Goal: Transaction & Acquisition: Purchase product/service

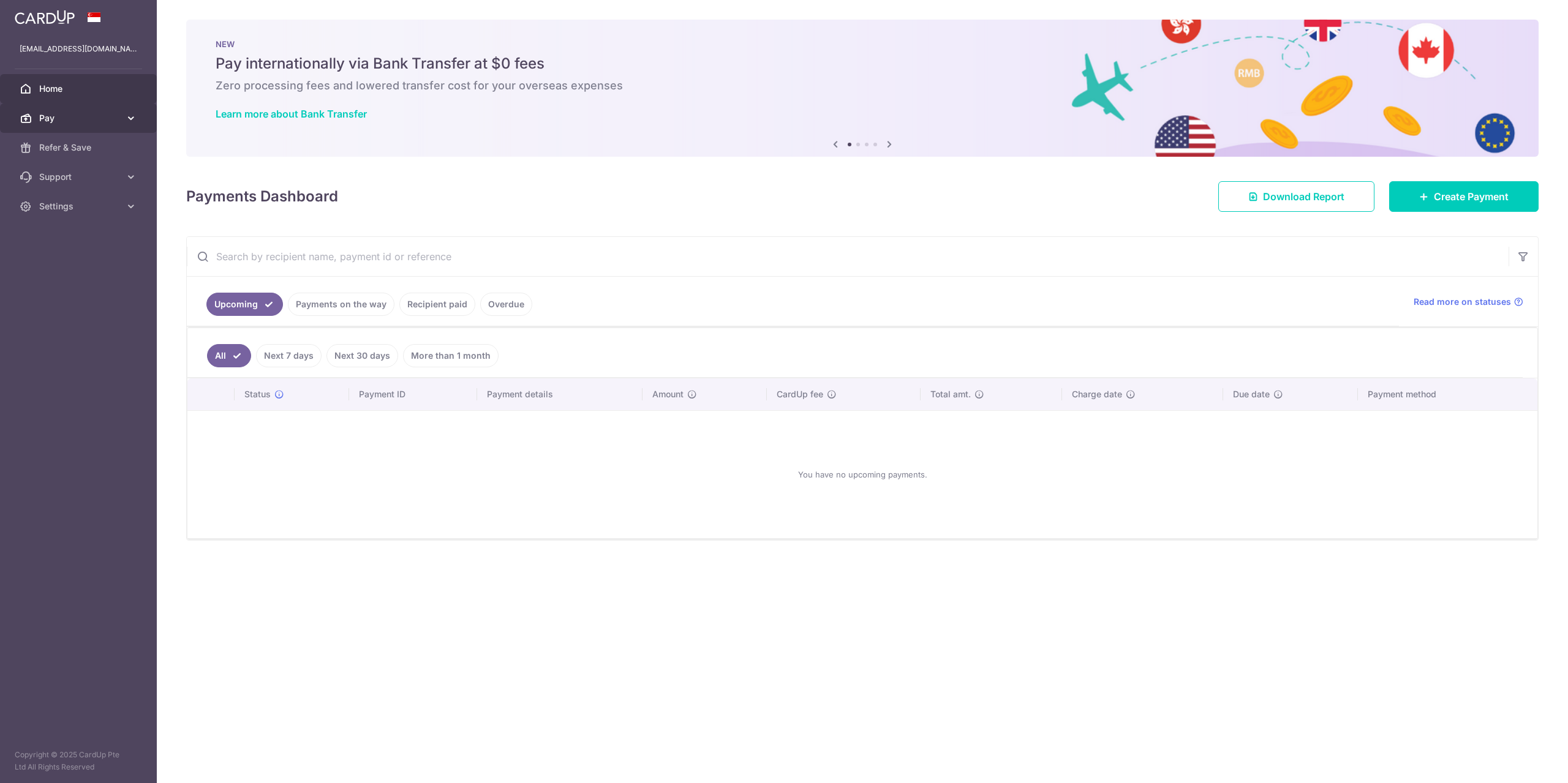
click at [129, 125] on link "Pay" at bounding box center [78, 118] width 157 height 29
click at [92, 180] on span "Recipients" at bounding box center [79, 177] width 81 height 12
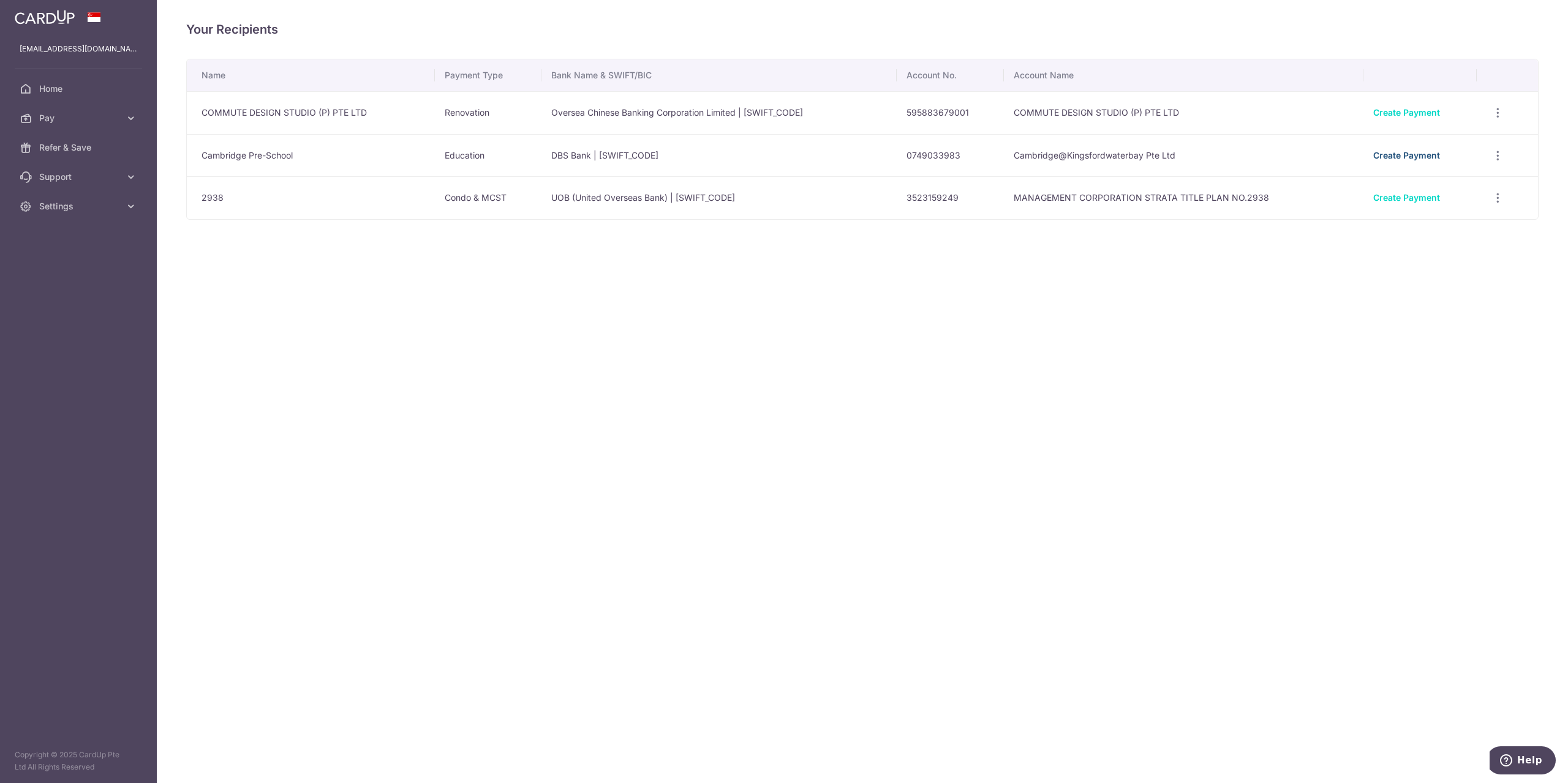
click at [1433, 152] on link "Create Payment" at bounding box center [1406, 155] width 67 height 10
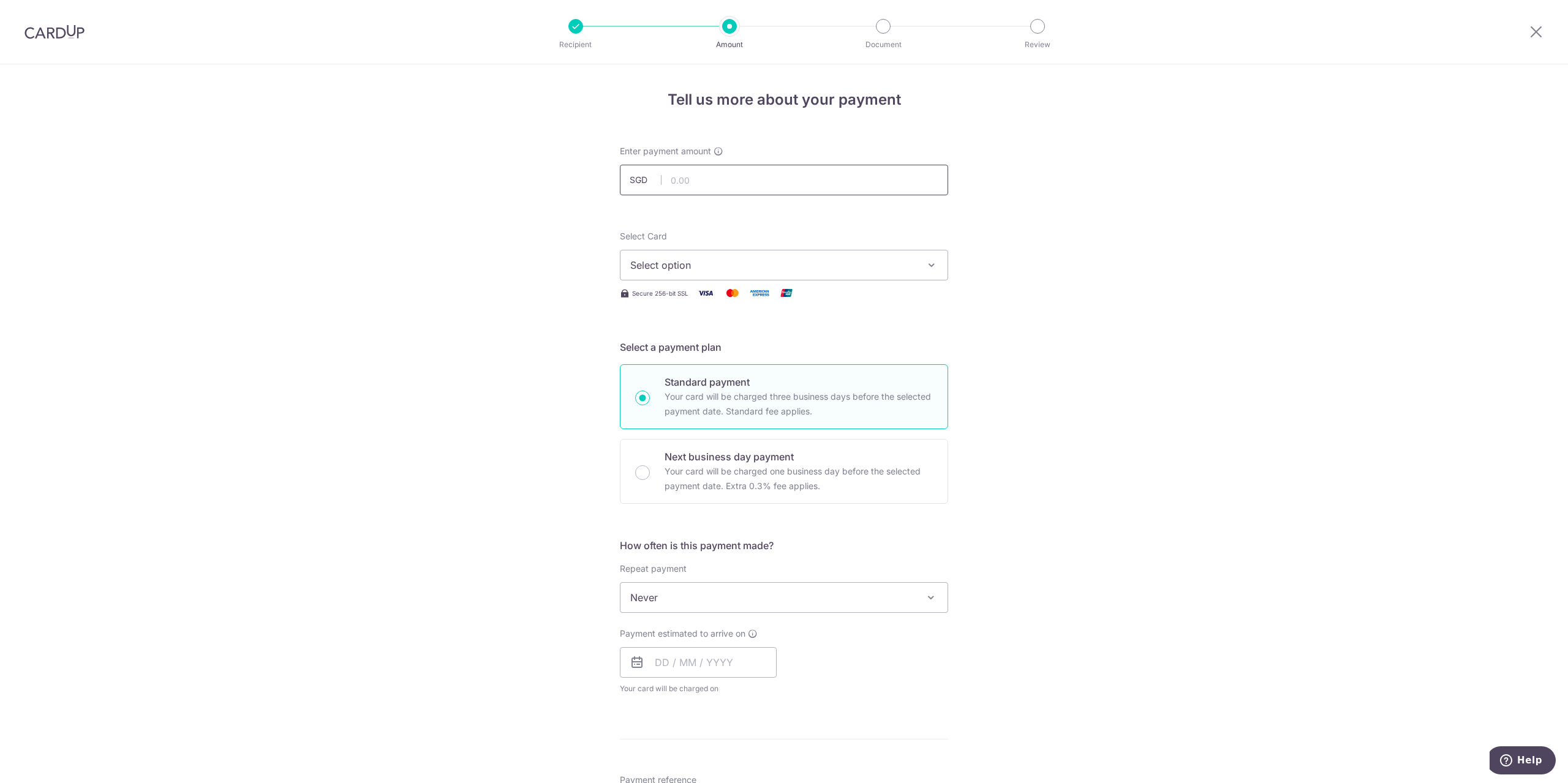
click at [825, 171] on input "text" at bounding box center [784, 179] width 328 height 31
click at [751, 177] on input "text" at bounding box center [784, 179] width 328 height 31
type input "1,800.00"
click at [775, 273] on button "Select option" at bounding box center [784, 265] width 328 height 31
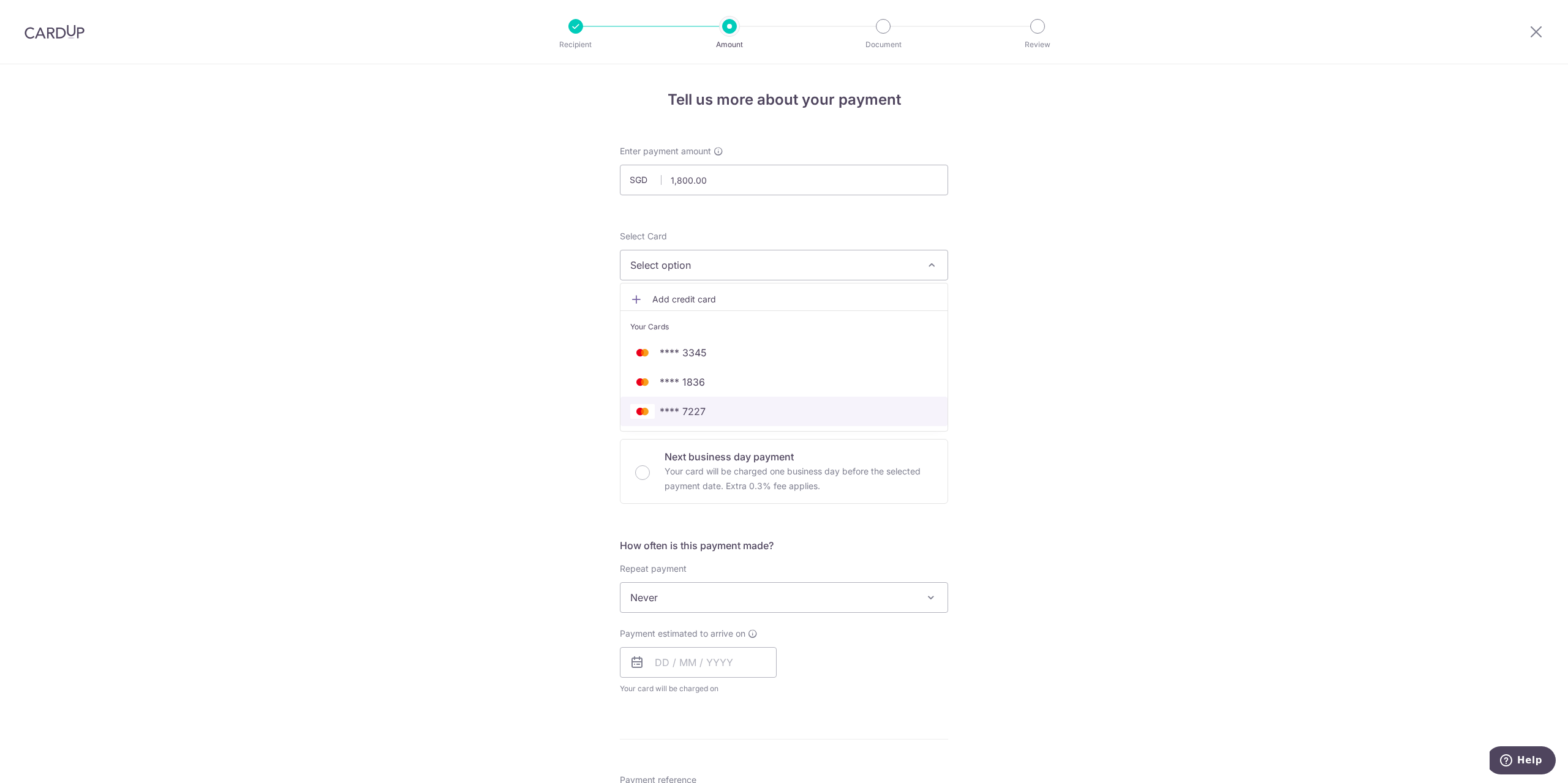
click at [758, 410] on span "**** 7227" at bounding box center [784, 412] width 308 height 15
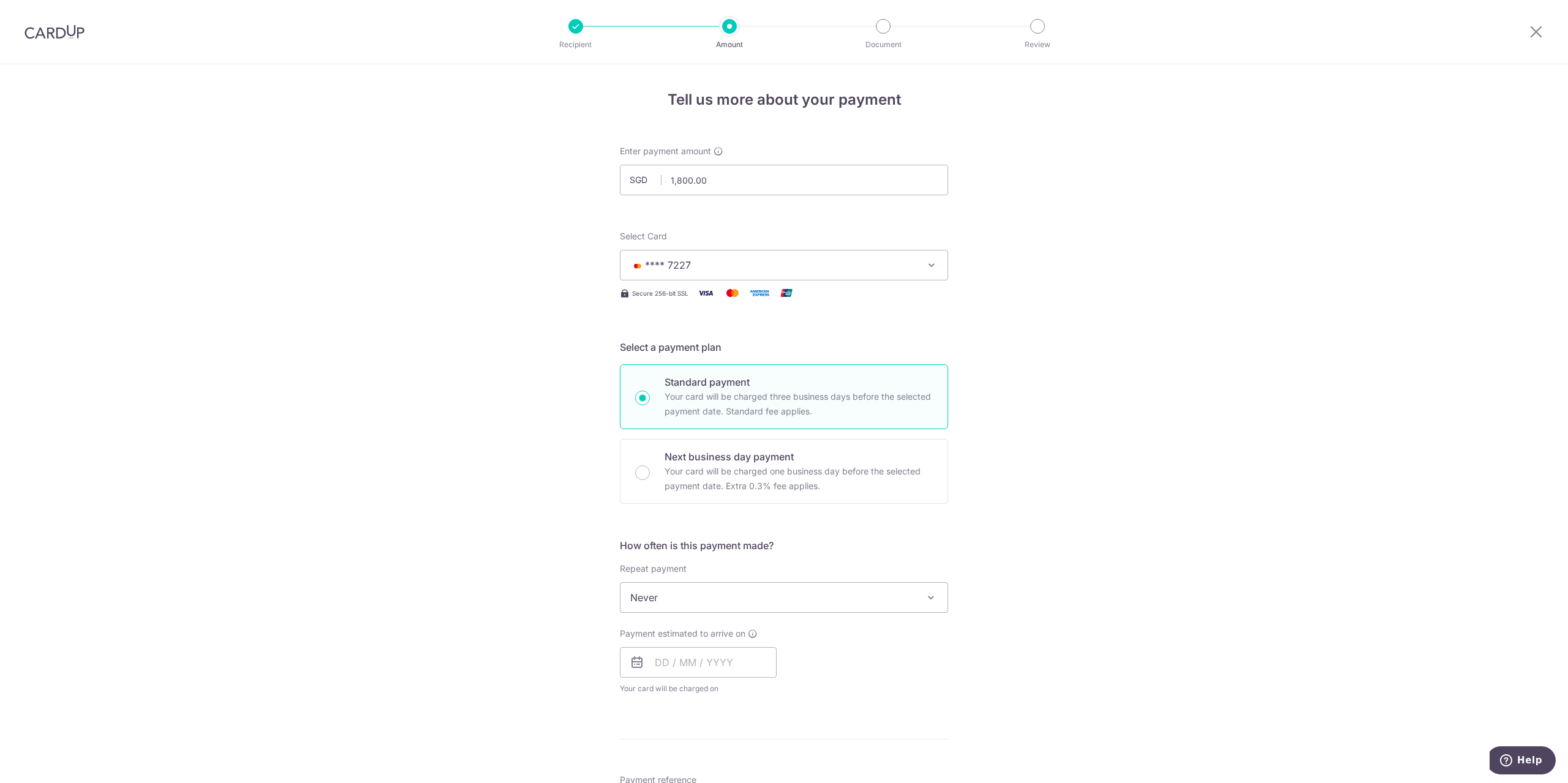
click at [887, 598] on span "Never" at bounding box center [784, 598] width 327 height 29
click at [1209, 541] on div "Tell us more about your payment Enter payment amount SGD 1,800.00 1800.00 Selec…" at bounding box center [784, 618] width 1568 height 1108
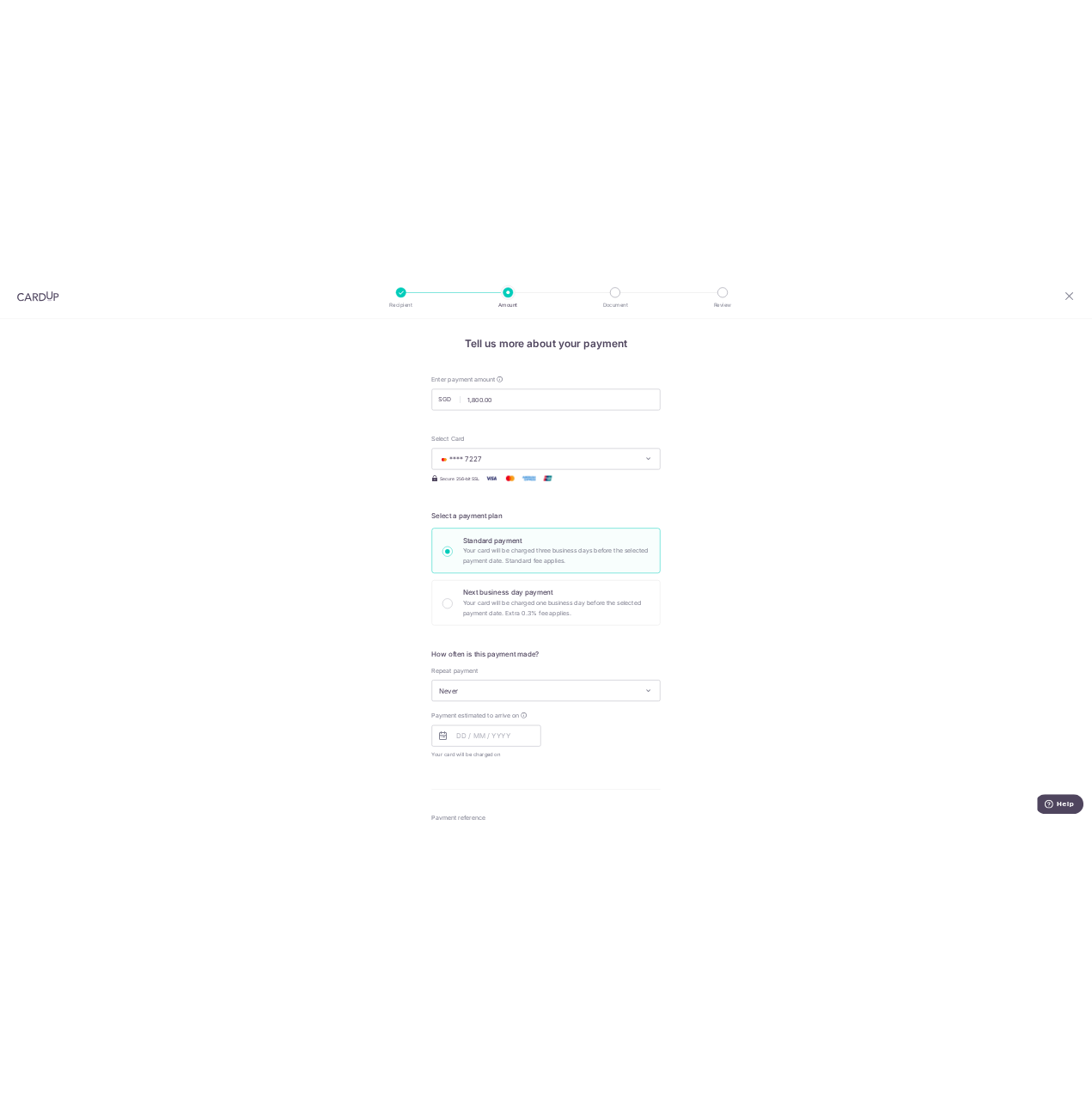
scroll to position [350, 0]
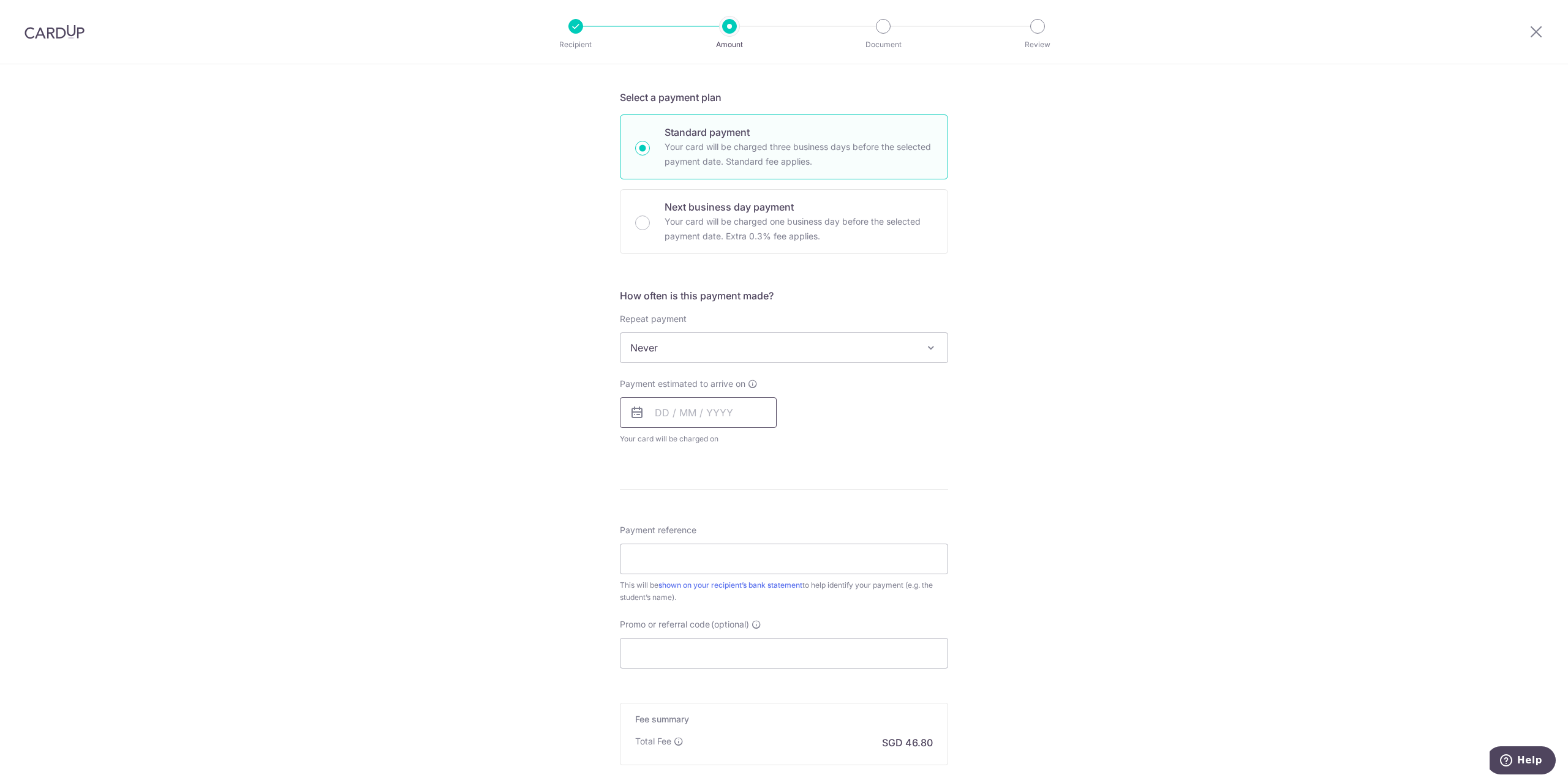
click at [666, 412] on input "text" at bounding box center [698, 412] width 157 height 31
click at [672, 523] on link "6" at bounding box center [669, 524] width 20 height 20
type input "[DATE]"
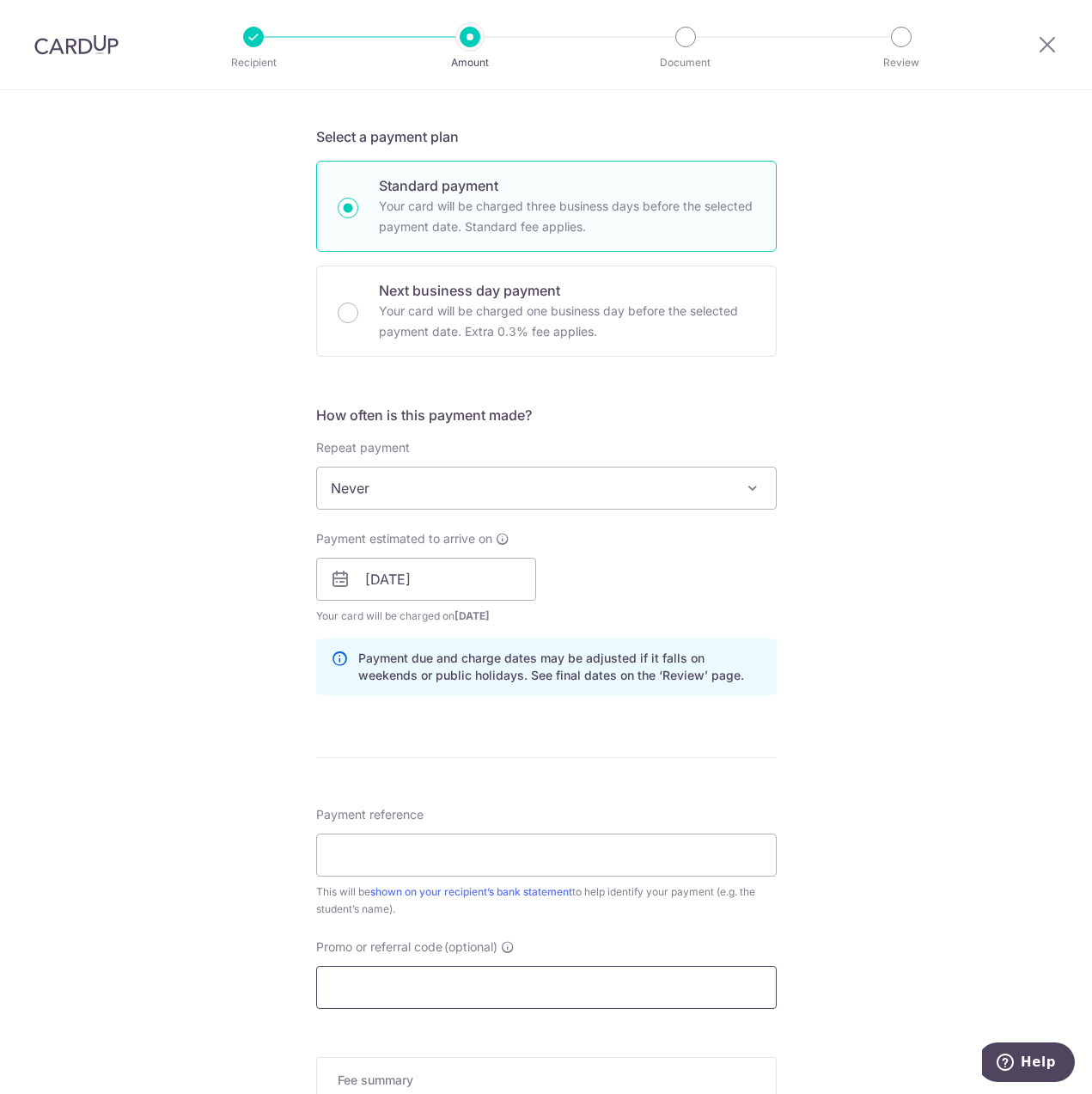
click at [458, 1004] on input "Promo or referral code (optional)" at bounding box center [546, 987] width 461 height 43
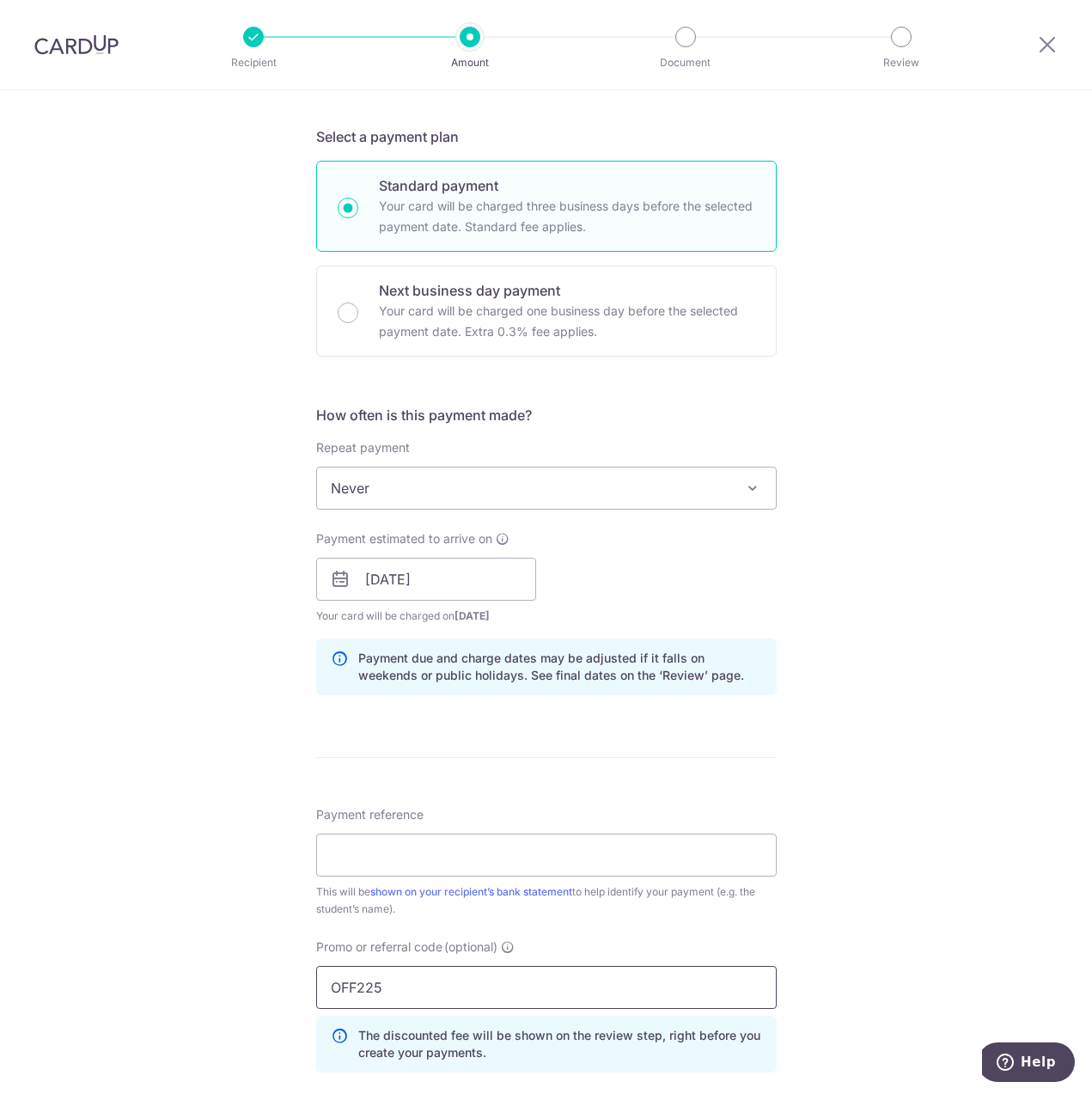
type input "OFF225"
click at [974, 560] on div "Tell us more about your payment Enter payment amount SGD 1,800.00 1800.00 Selec…" at bounding box center [546, 591] width 1092 height 1703
click at [560, 864] on input "Payment reference" at bounding box center [546, 854] width 461 height 43
type input "[PERSON_NAME] En"
click at [835, 850] on div "Tell us more about your payment Enter payment amount SGD 1,800.00 1800.00 Selec…" at bounding box center [546, 591] width 1092 height 1703
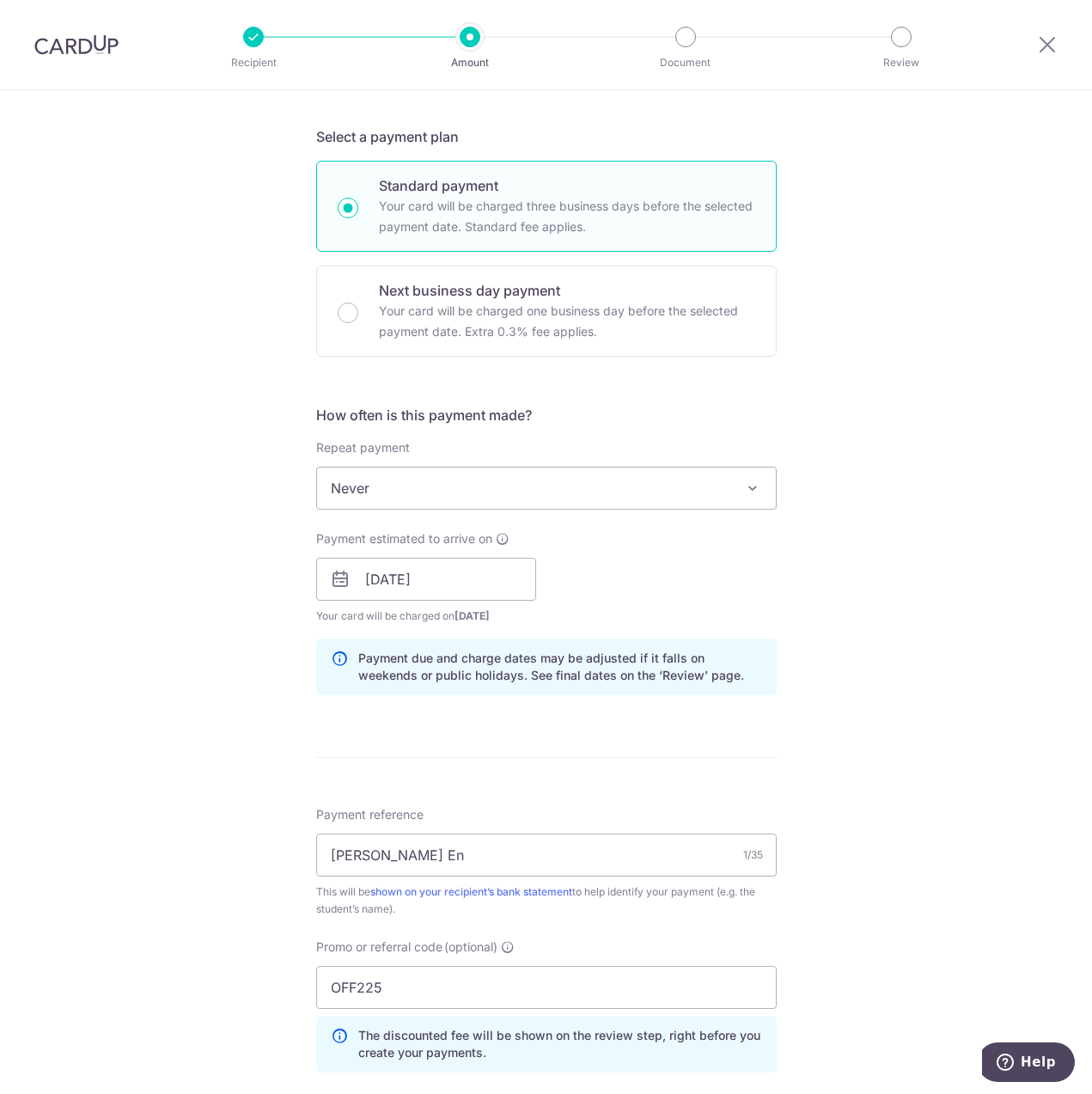
scroll to position [699, 0]
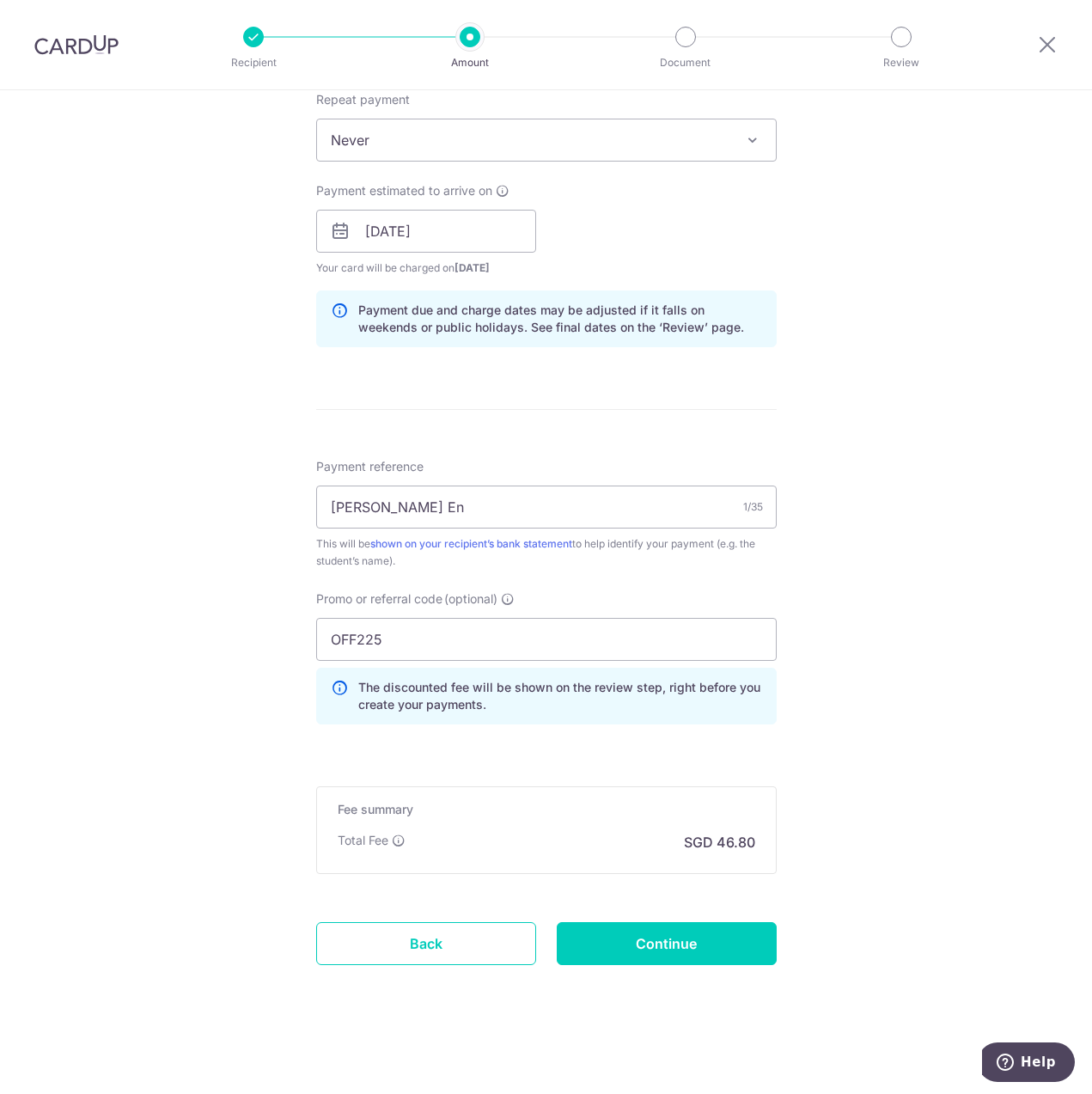
click at [570, 760] on form "Enter payment amount SGD 1,800.00 1800.00 Select Card **** 7227 Add credit card…" at bounding box center [546, 259] width 461 height 1508
click at [654, 948] on input "Continue" at bounding box center [666, 943] width 220 height 43
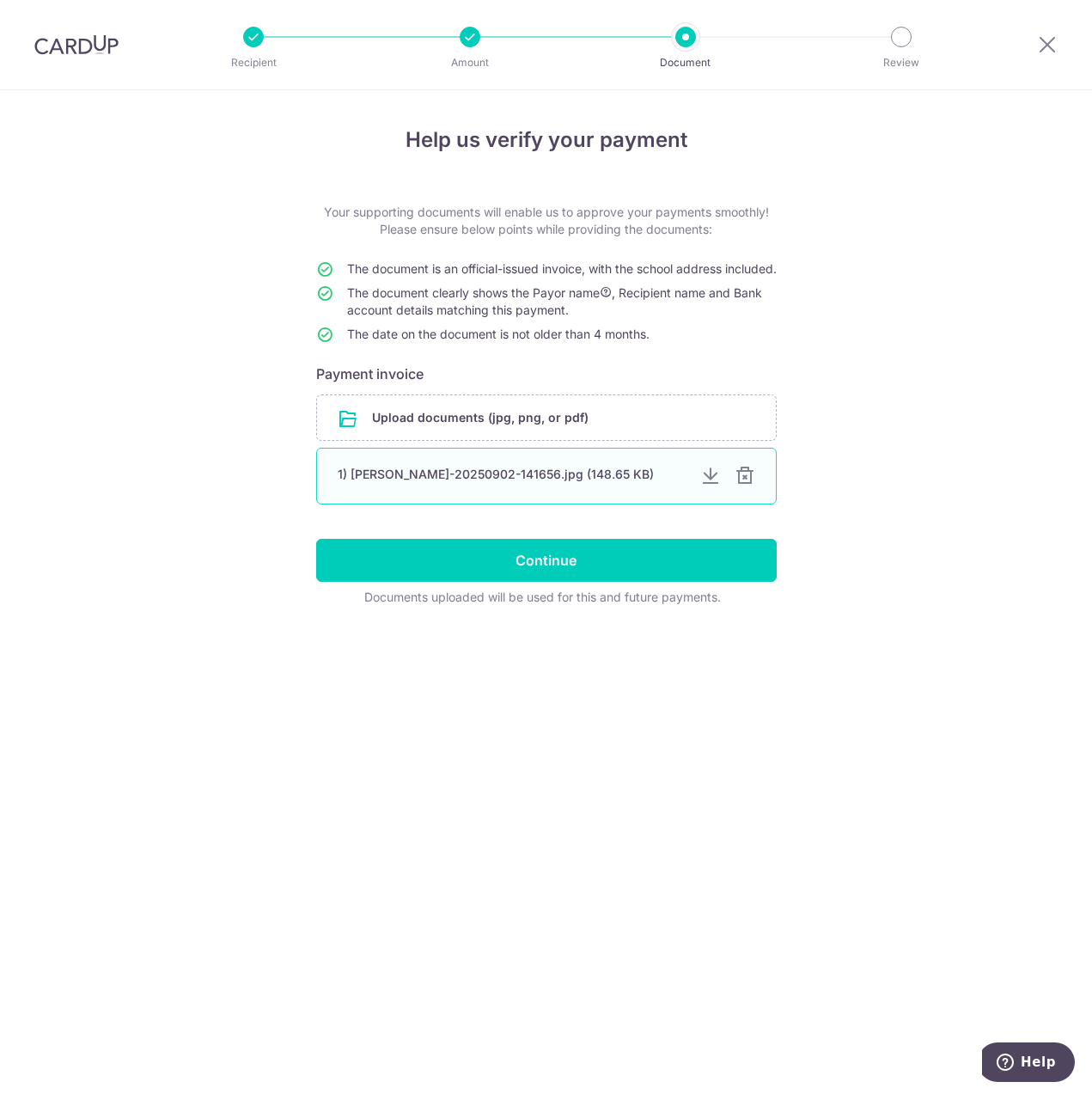
click at [746, 484] on div at bounding box center [744, 475] width 21 height 21
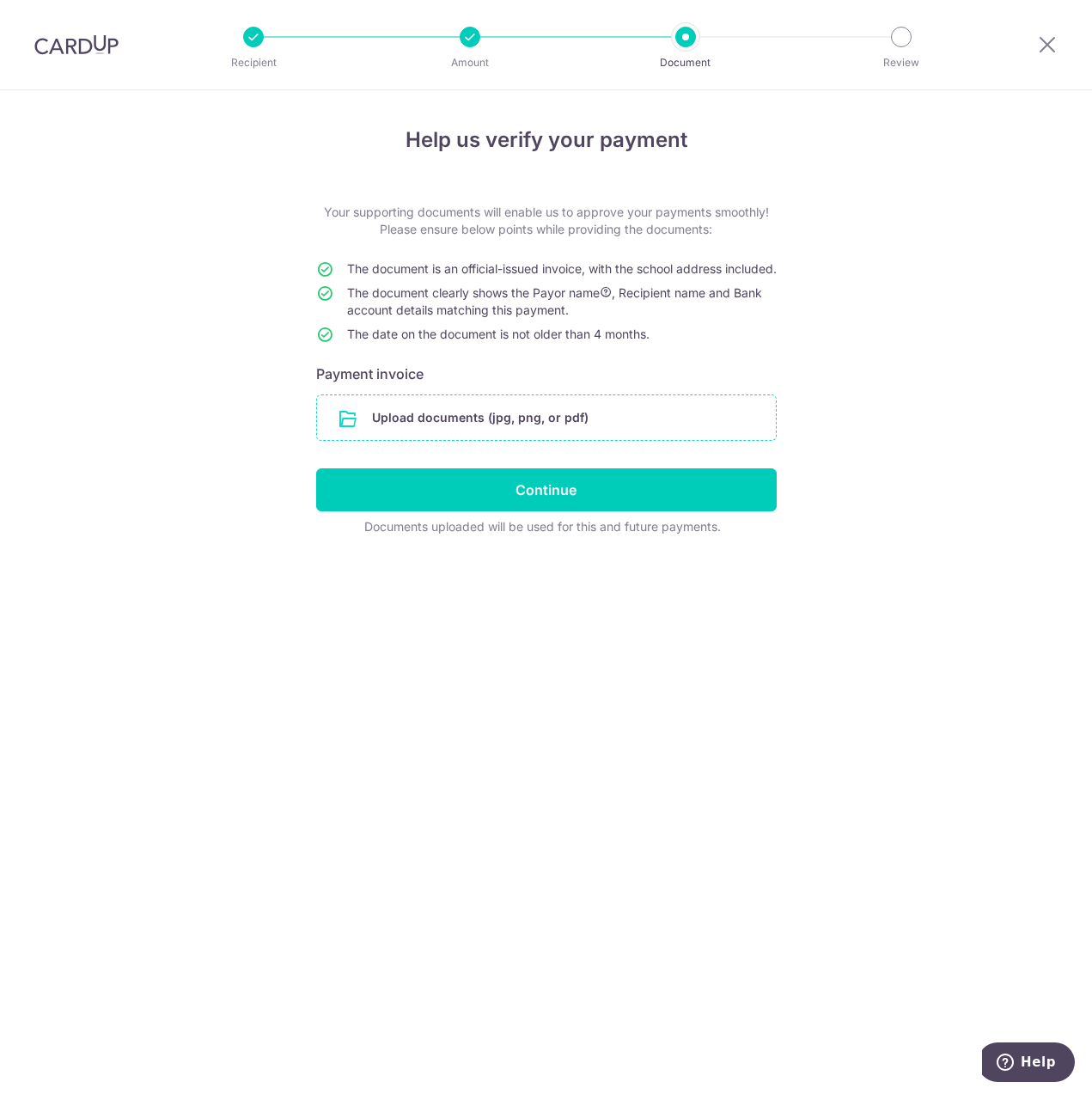
click at [549, 440] on input "file" at bounding box center [546, 417] width 459 height 45
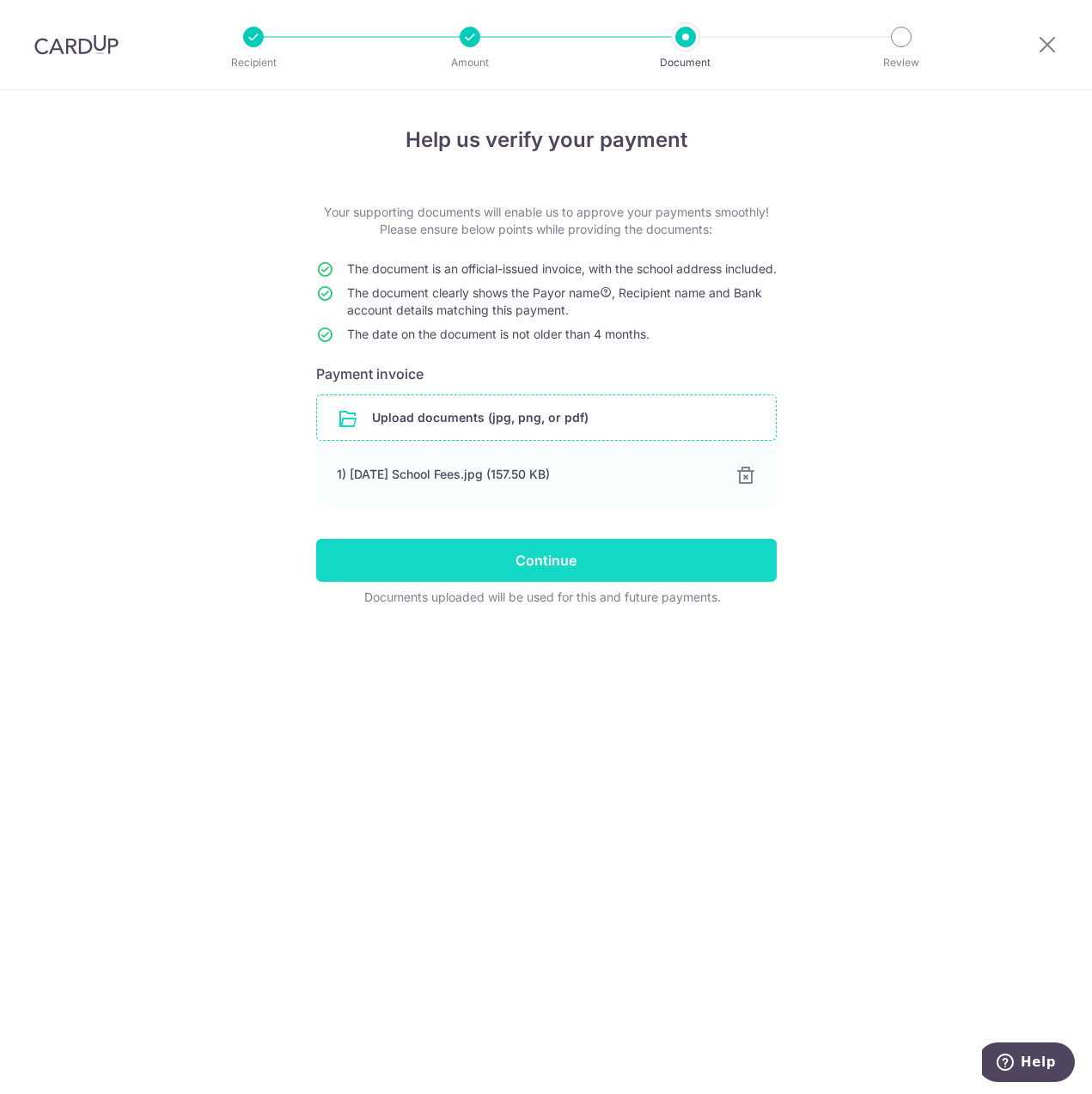
click at [492, 562] on input "Continue" at bounding box center [546, 559] width 461 height 43
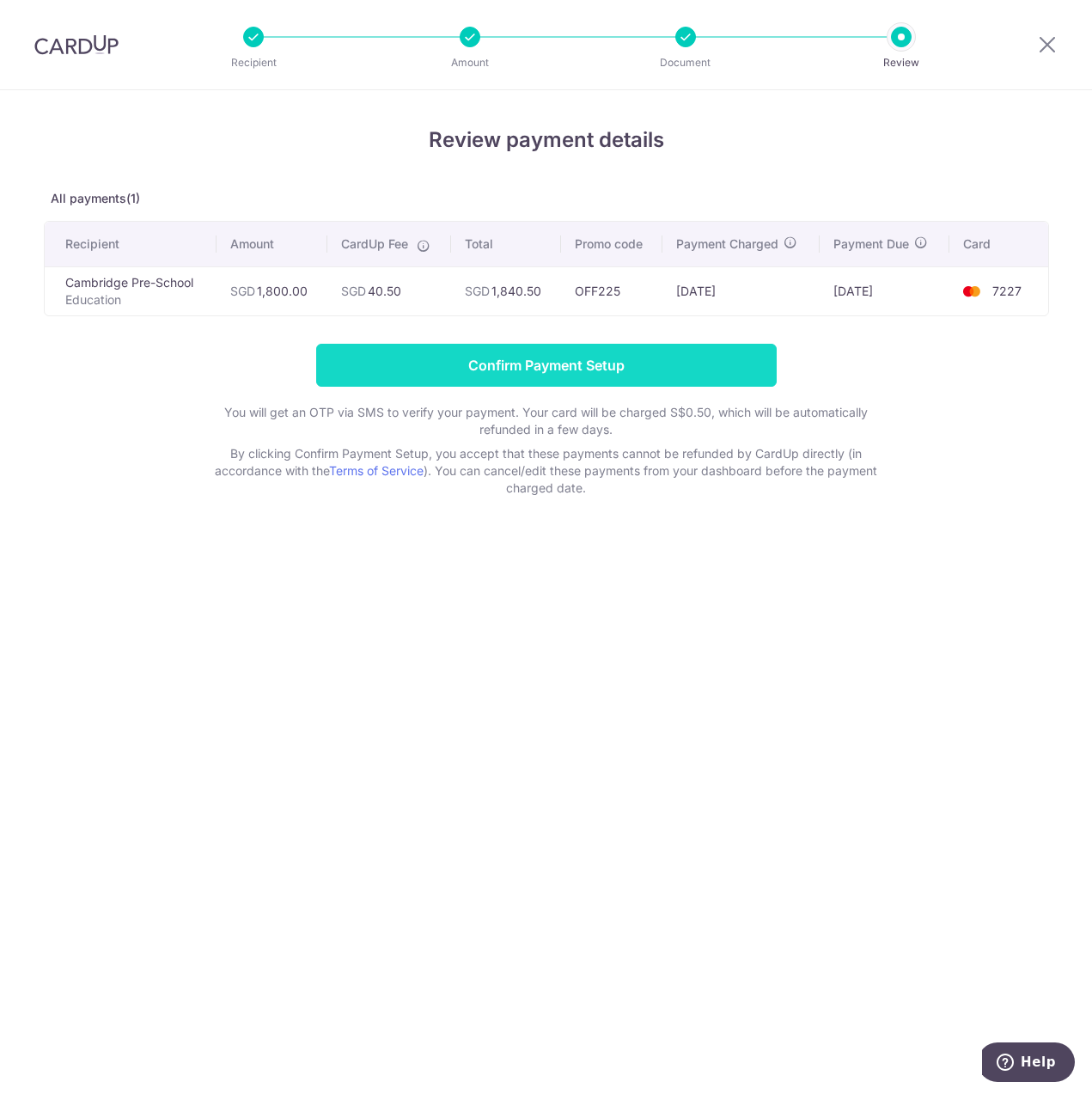
click at [591, 372] on input "Confirm Payment Setup" at bounding box center [546, 365] width 461 height 43
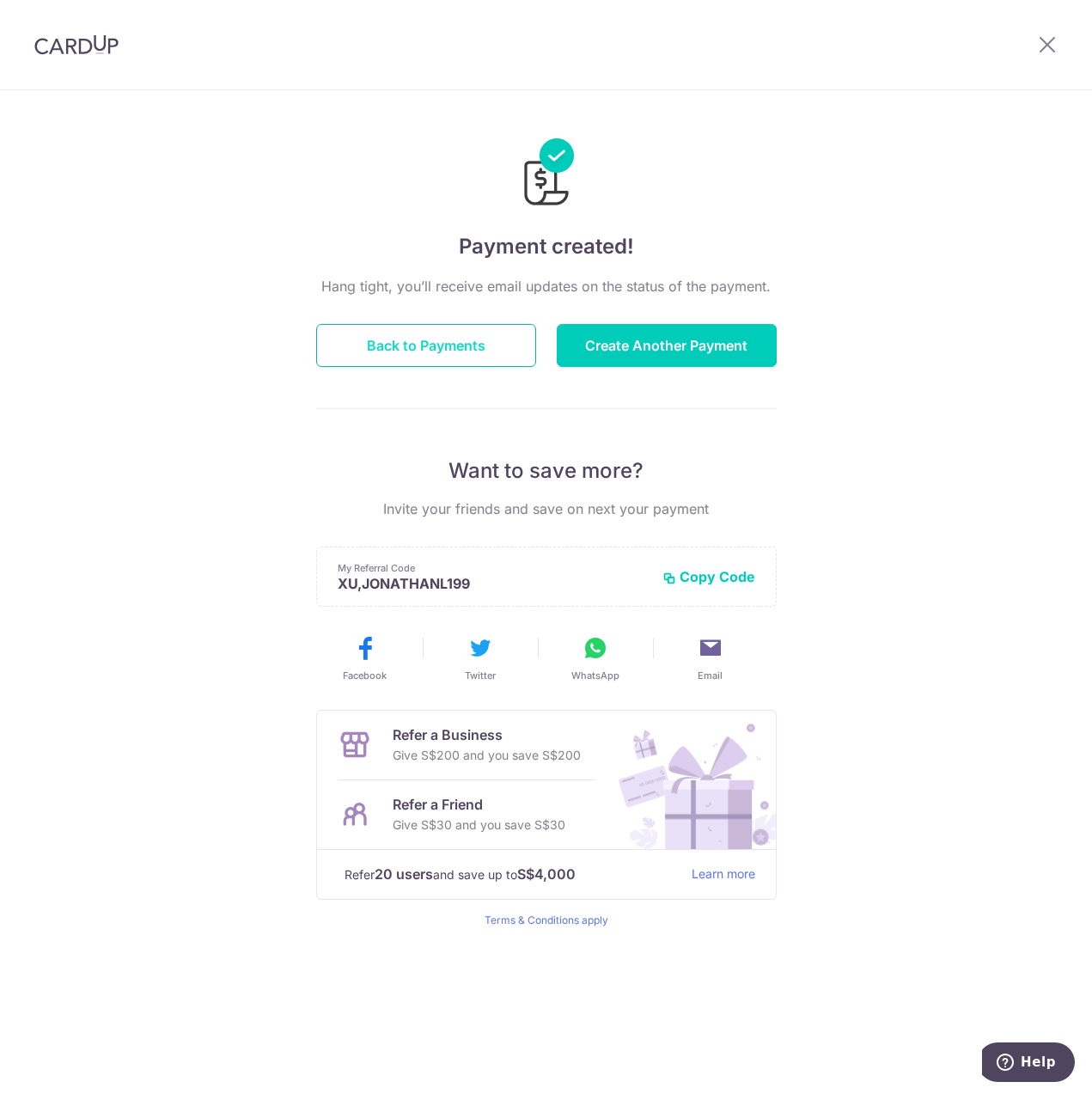
click at [456, 355] on button "Back to Payments" at bounding box center [426, 345] width 220 height 43
